Goal: Find specific page/section: Find specific page/section

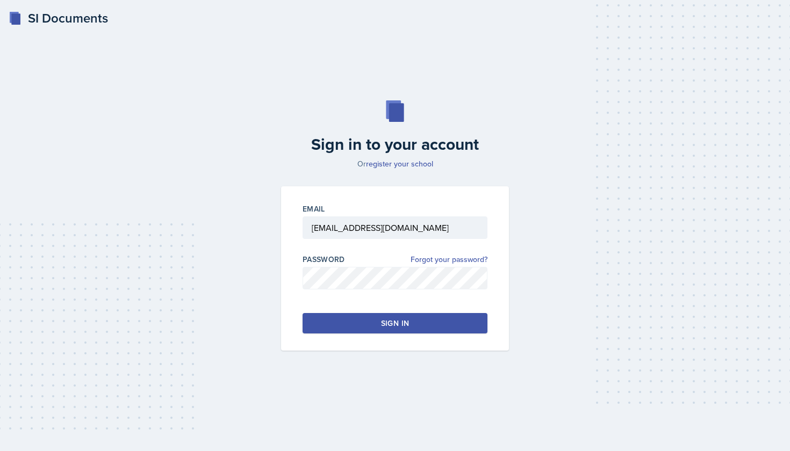
click at [397, 318] on div "Sign in" at bounding box center [395, 323] width 28 height 11
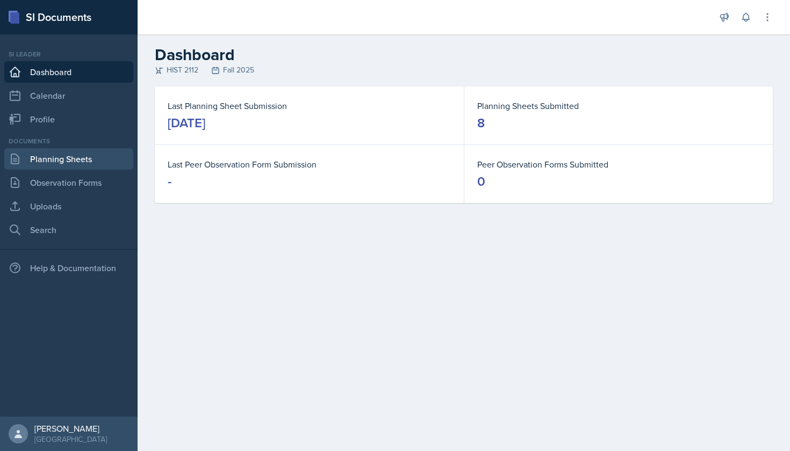
click at [71, 160] on link "Planning Sheets" at bounding box center [68, 158] width 129 height 21
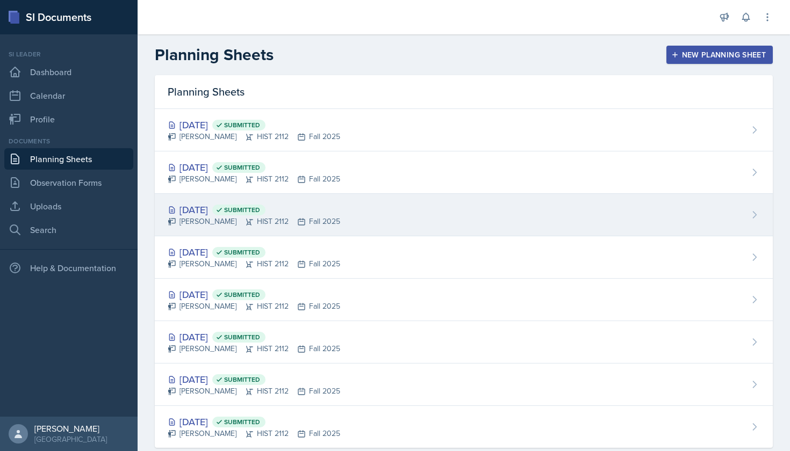
click at [212, 204] on div "[DATE] Submitted" at bounding box center [254, 210] width 172 height 15
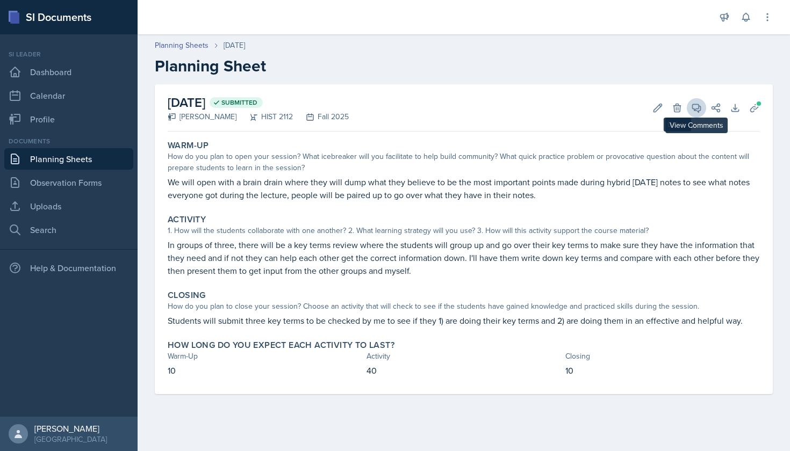
click at [696, 108] on icon at bounding box center [696, 108] width 11 height 11
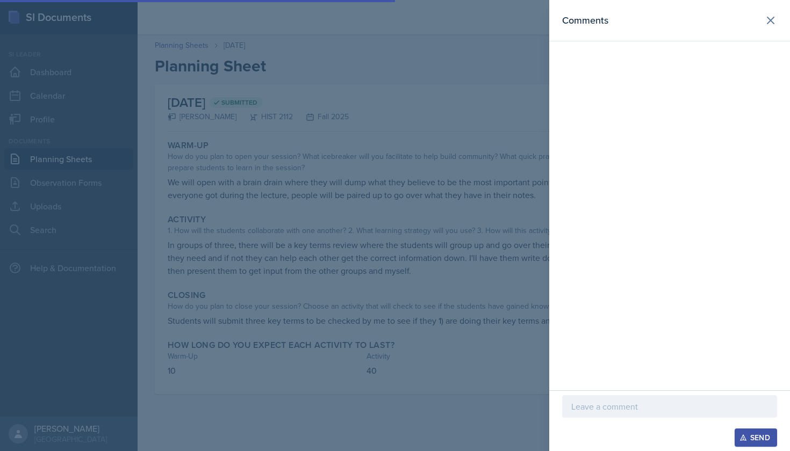
click at [501, 95] on div at bounding box center [395, 225] width 790 height 451
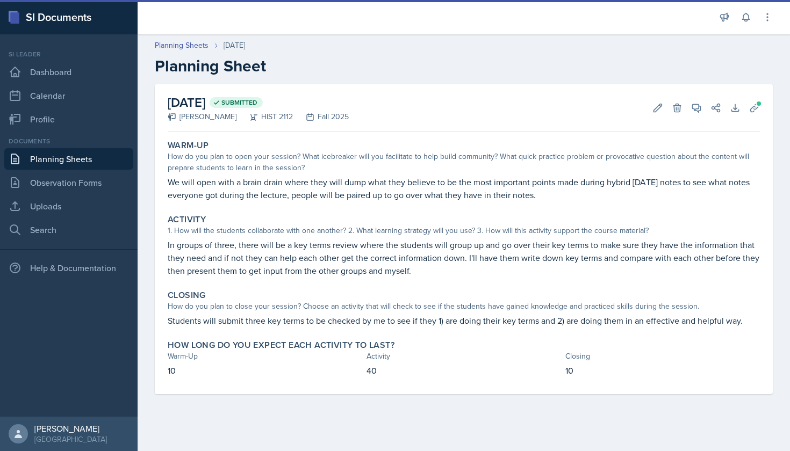
click at [75, 164] on link "Planning Sheets" at bounding box center [68, 158] width 129 height 21
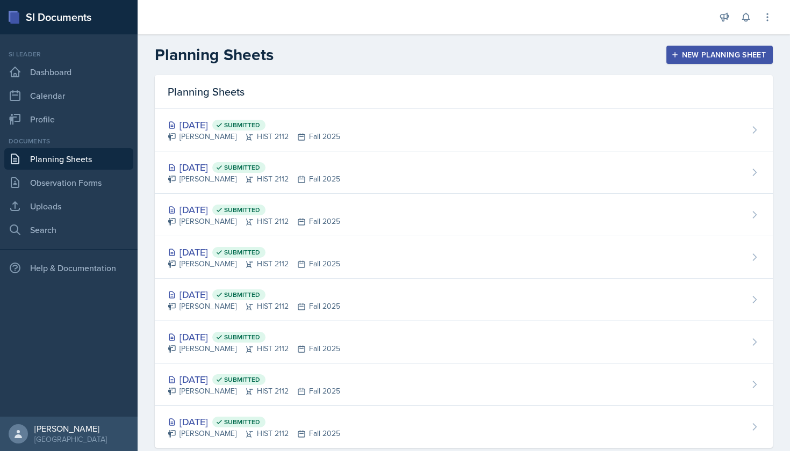
click at [752, 17] on button at bounding box center [745, 17] width 19 height 19
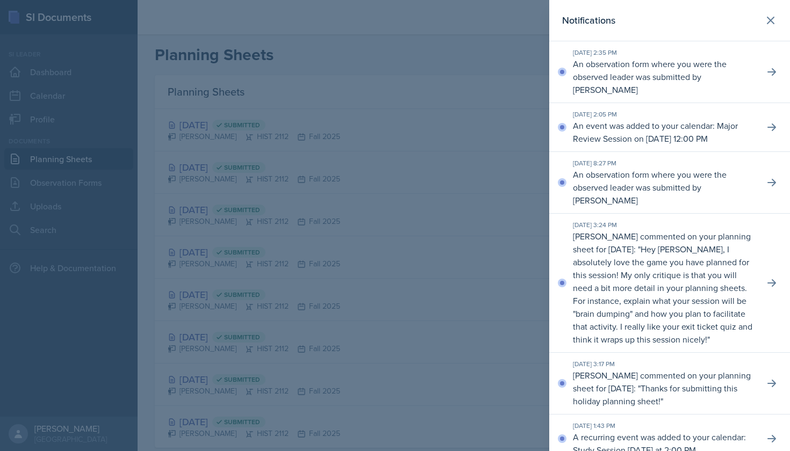
click at [481, 58] on div at bounding box center [395, 225] width 790 height 451
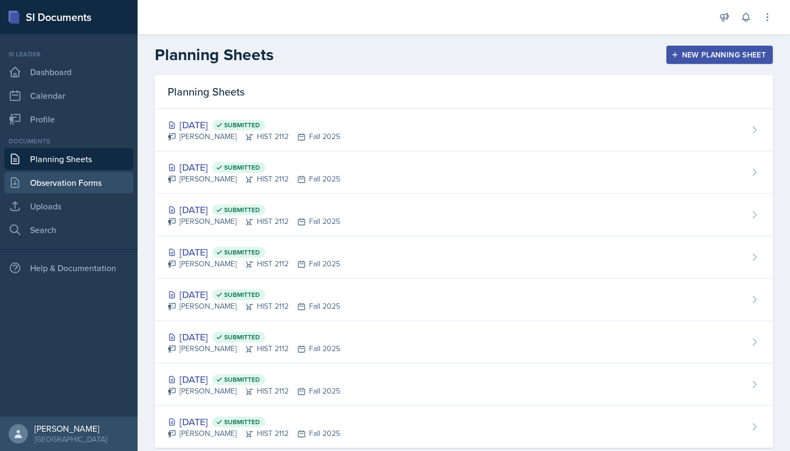
click at [116, 180] on link "Observation Forms" at bounding box center [68, 182] width 129 height 21
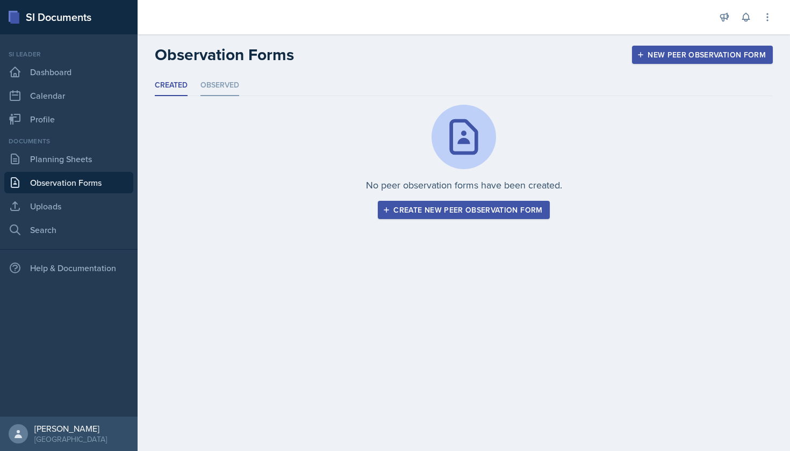
click at [221, 89] on li "Observed" at bounding box center [219, 85] width 39 height 21
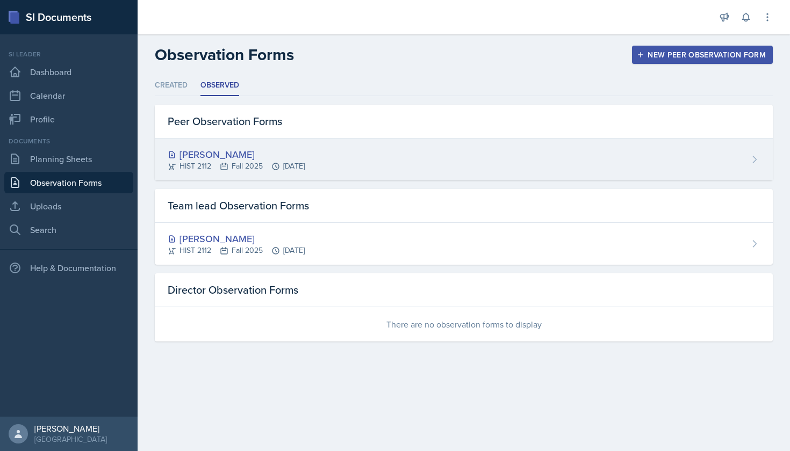
click at [225, 153] on div "[PERSON_NAME]" at bounding box center [236, 154] width 137 height 15
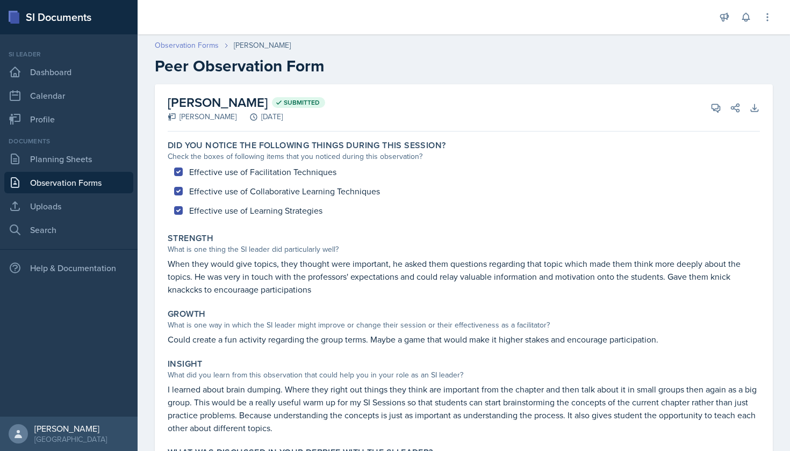
click at [211, 47] on link "Observation Forms" at bounding box center [187, 45] width 64 height 11
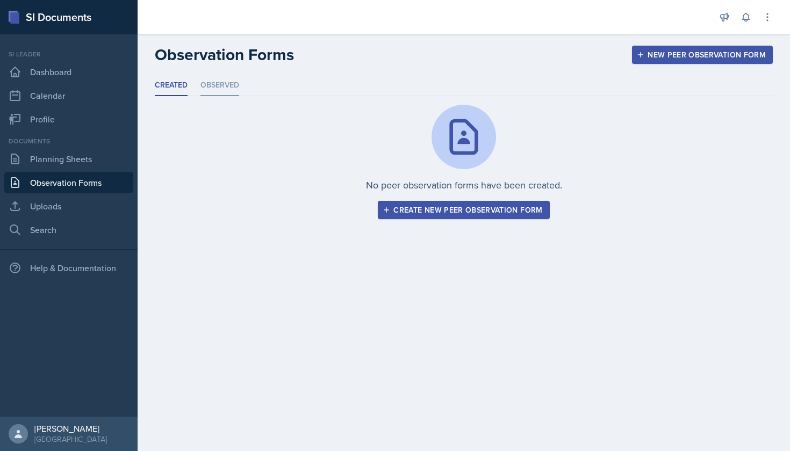
click at [221, 89] on li "Observed" at bounding box center [219, 85] width 39 height 21
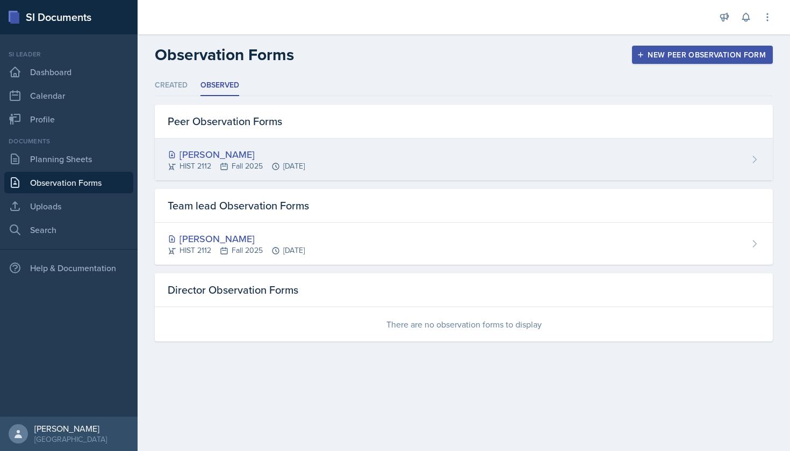
click at [225, 153] on div "[PERSON_NAME]" at bounding box center [236, 154] width 137 height 15
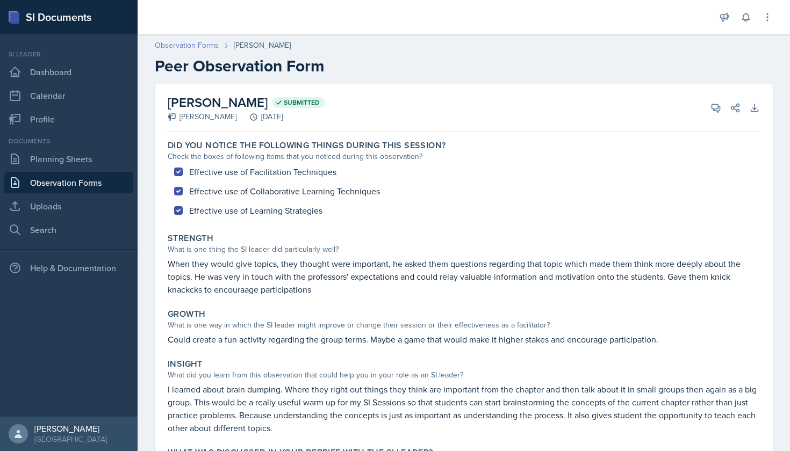
click at [199, 46] on link "Observation Forms" at bounding box center [187, 45] width 64 height 11
